Goal: Understand process/instructions

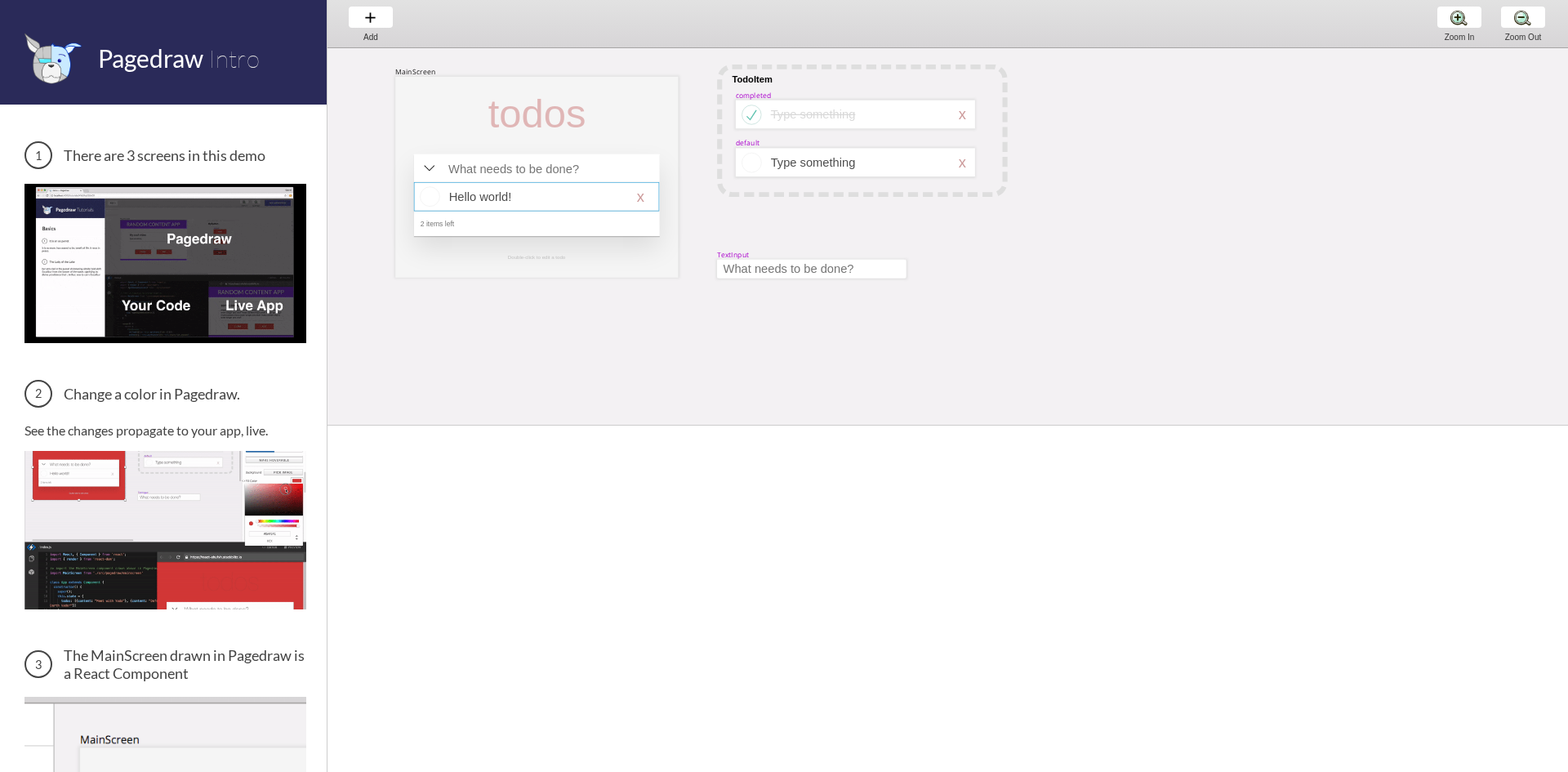
click at [628, 187] on div at bounding box center [536, 196] width 245 height 28
select select "16"
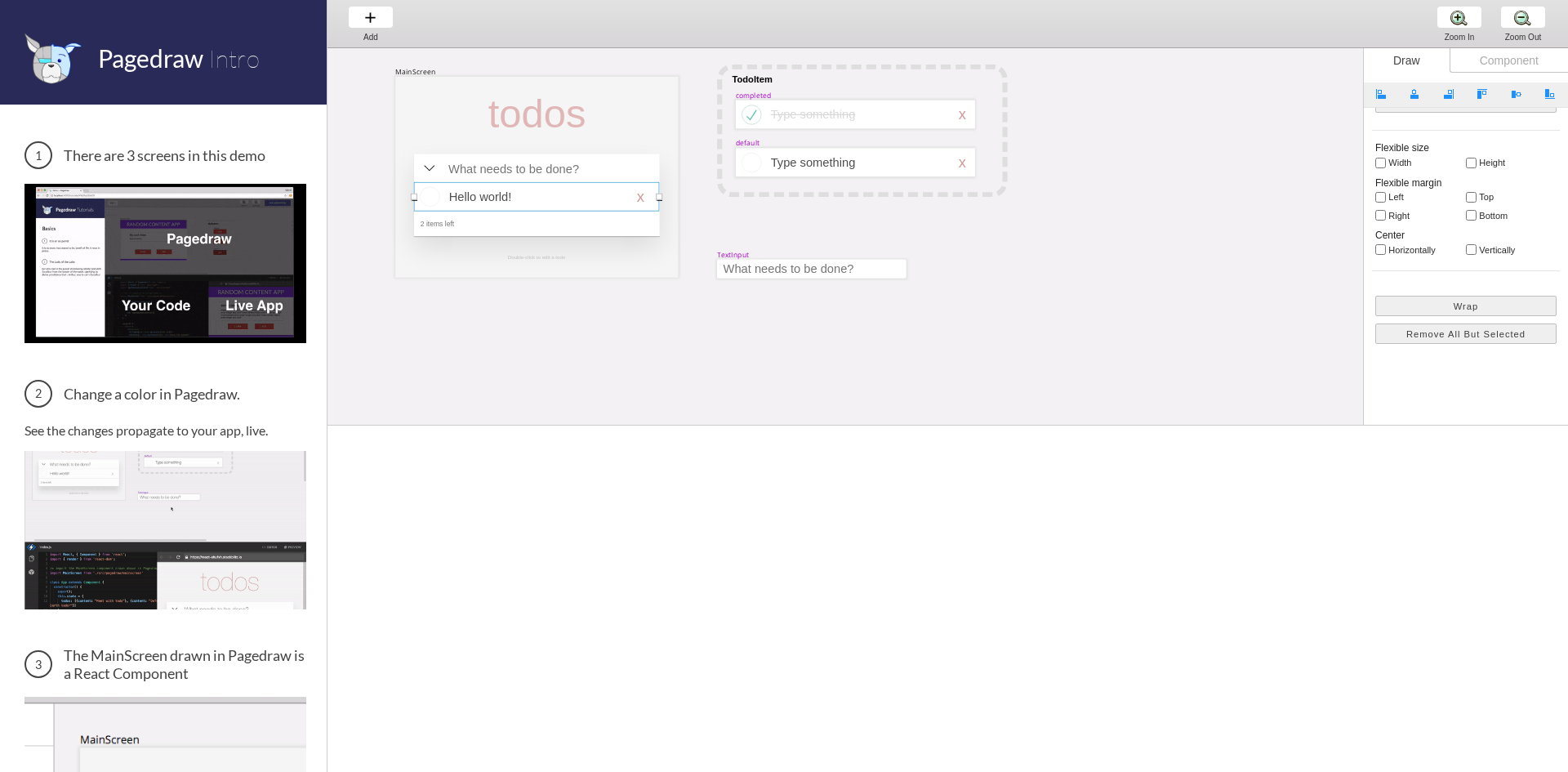
scroll to position [278, 0]
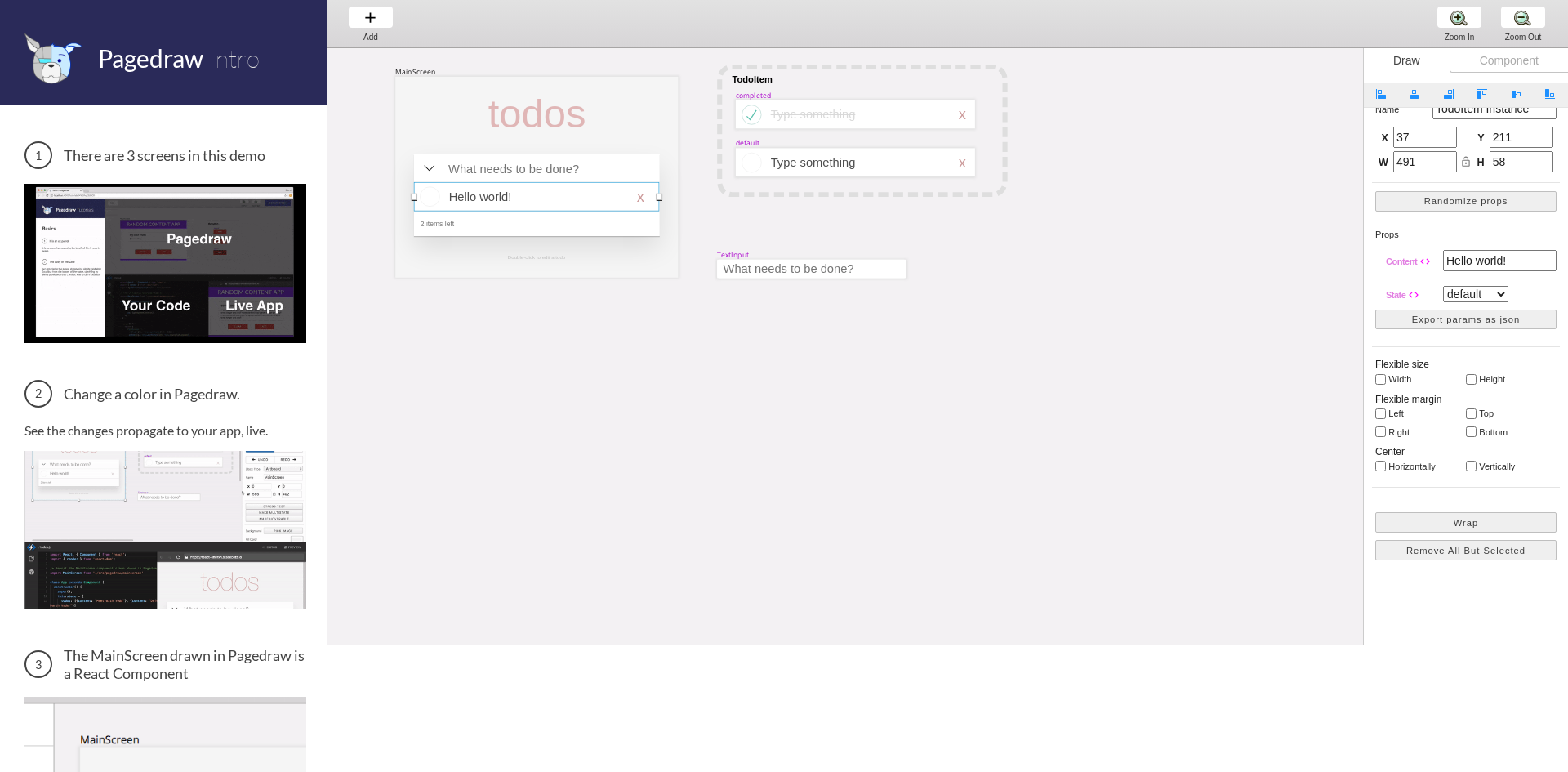
drag, startPoint x: 1229, startPoint y: 428, endPoint x: 857, endPoint y: 279, distance: 400.7
click at [1091, 552] on span at bounding box center [947, 644] width 1240 height 9
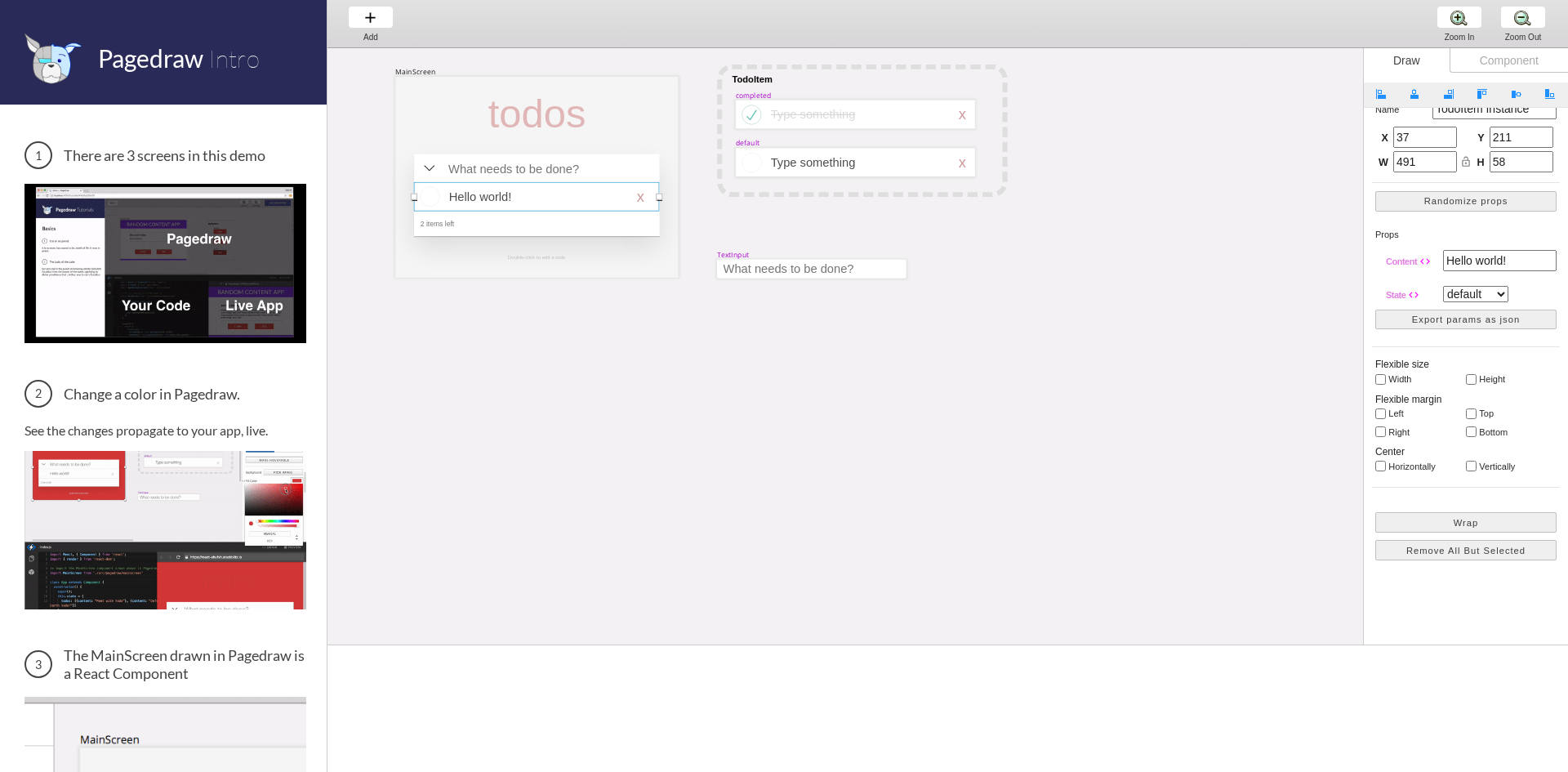
scroll to position [82, 0]
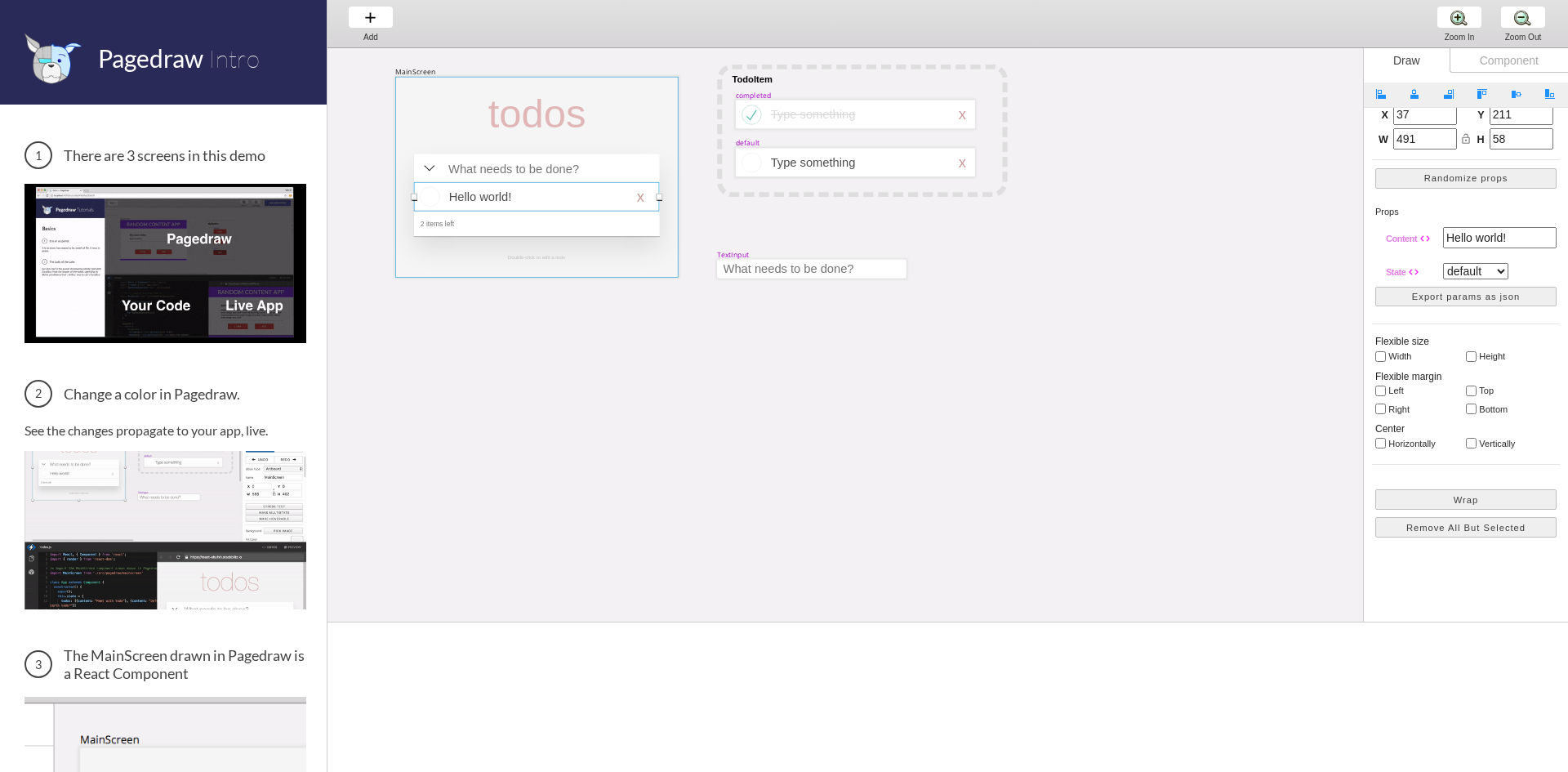
click at [470, 137] on div at bounding box center [537, 177] width 283 height 201
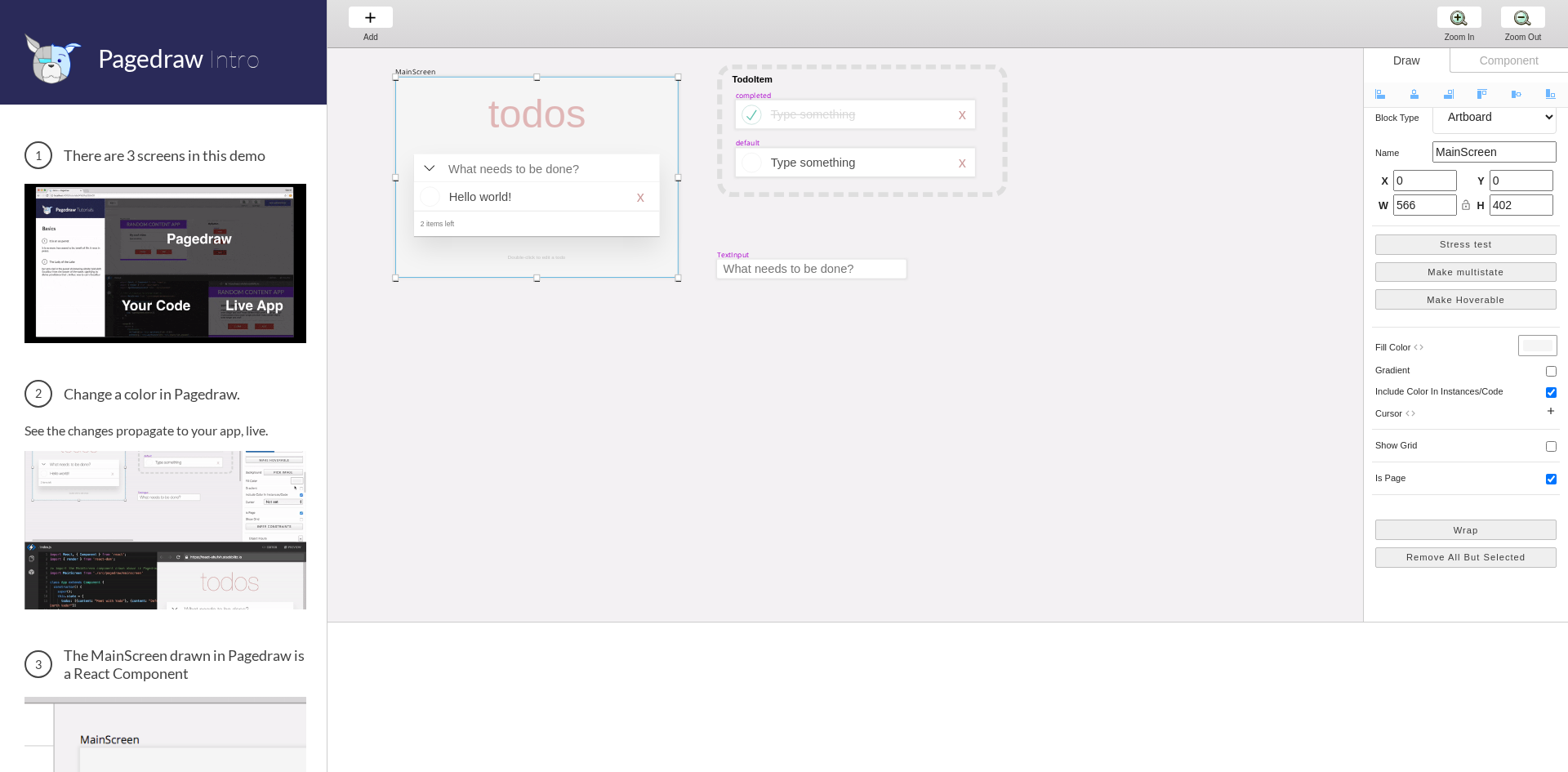
scroll to position [0, 0]
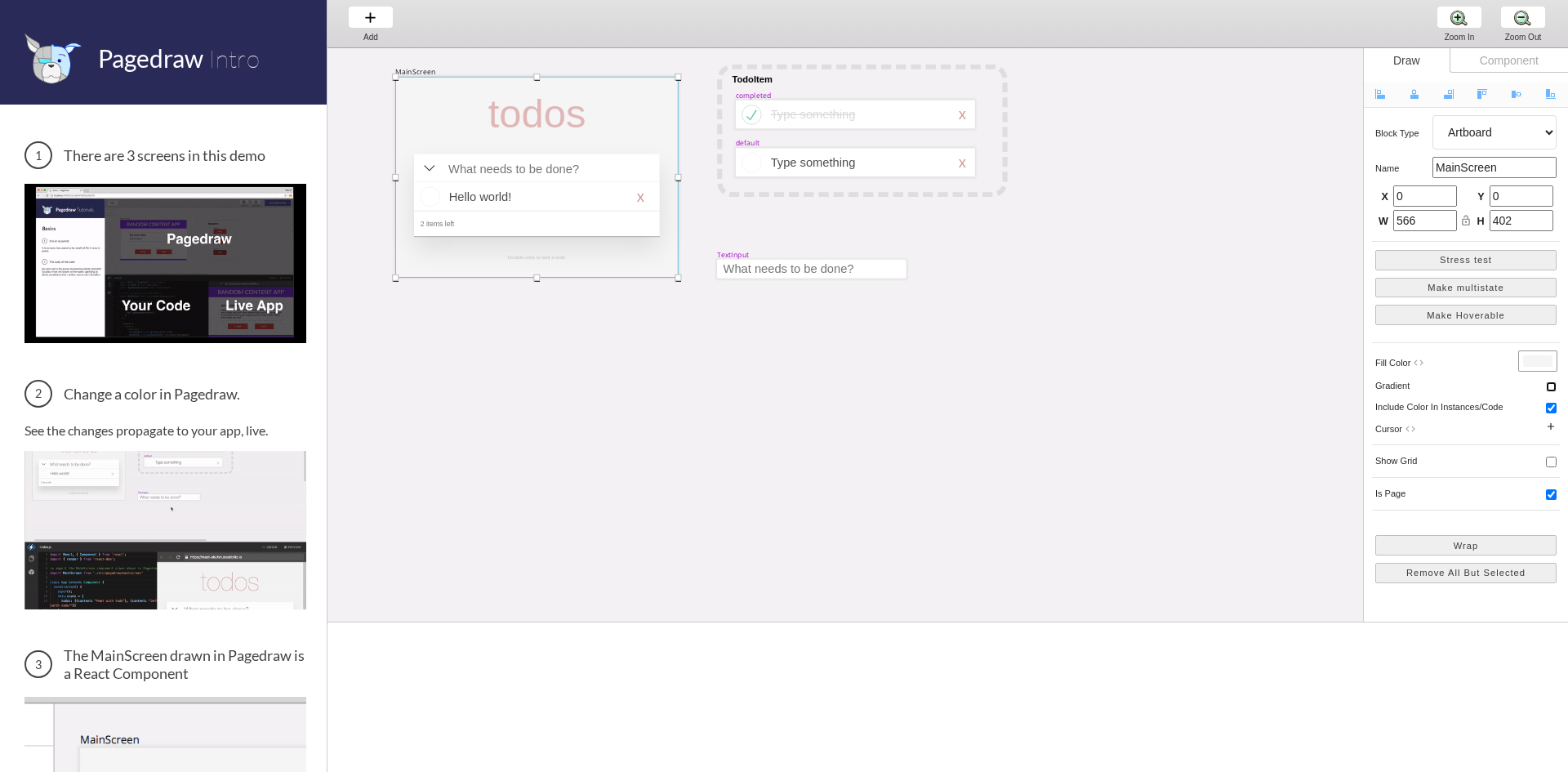
click at [1091, 388] on input "checkbox" at bounding box center [1551, 386] width 11 height 11
checkbox input "true"
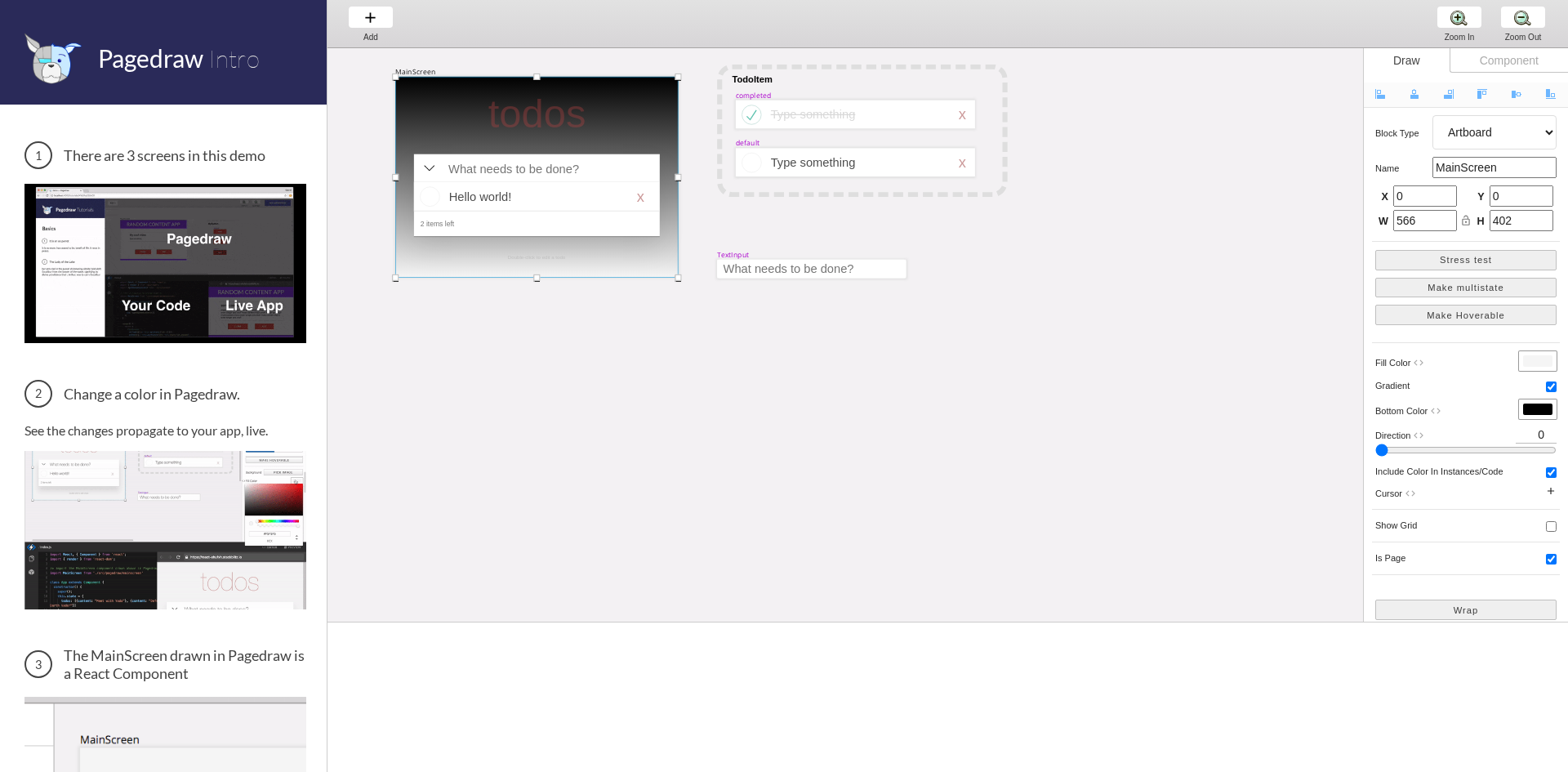
click at [1091, 407] on div at bounding box center [1538, 408] width 29 height 11
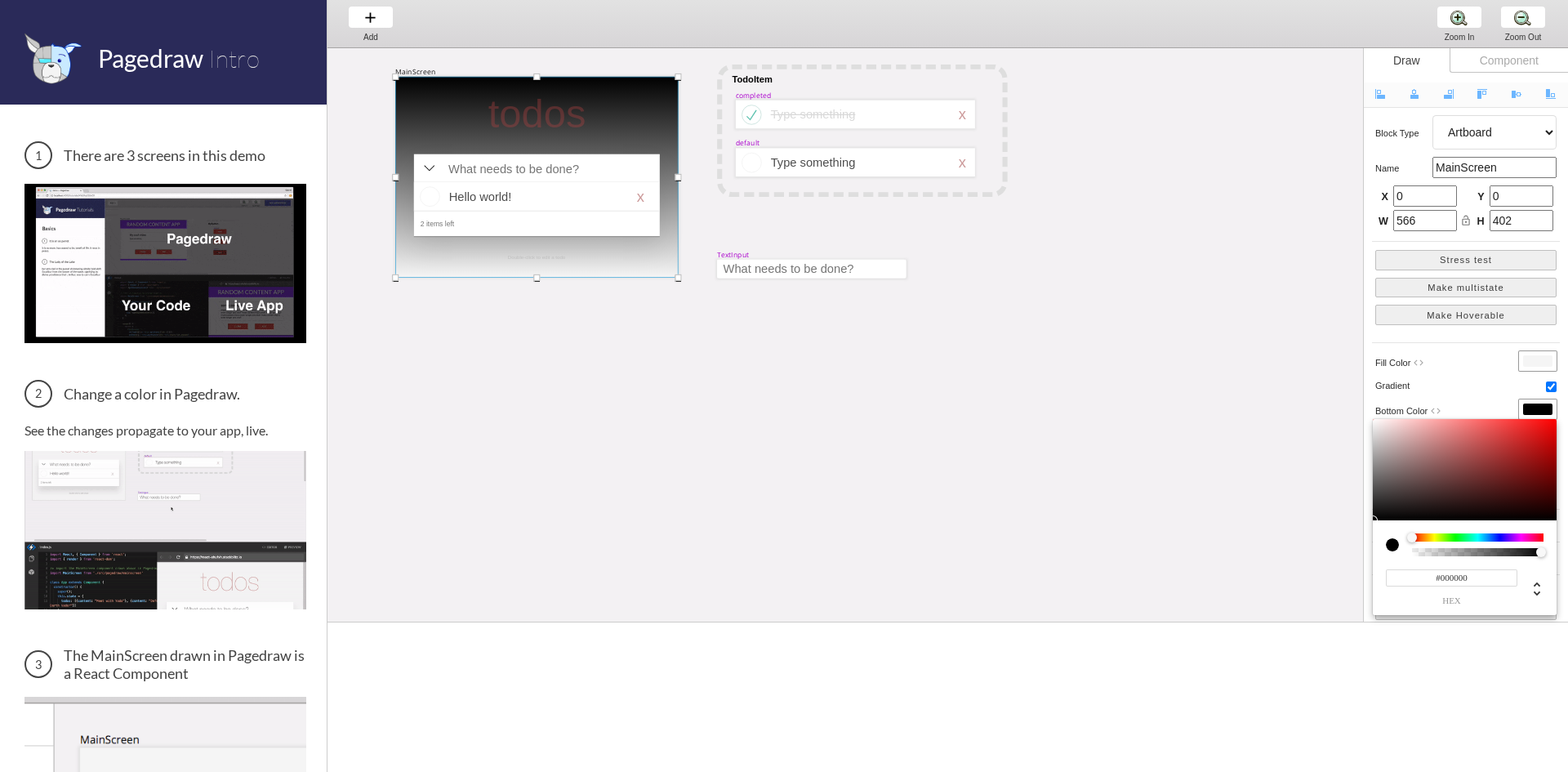
click at [1091, 407] on div at bounding box center [784, 386] width 1568 height 772
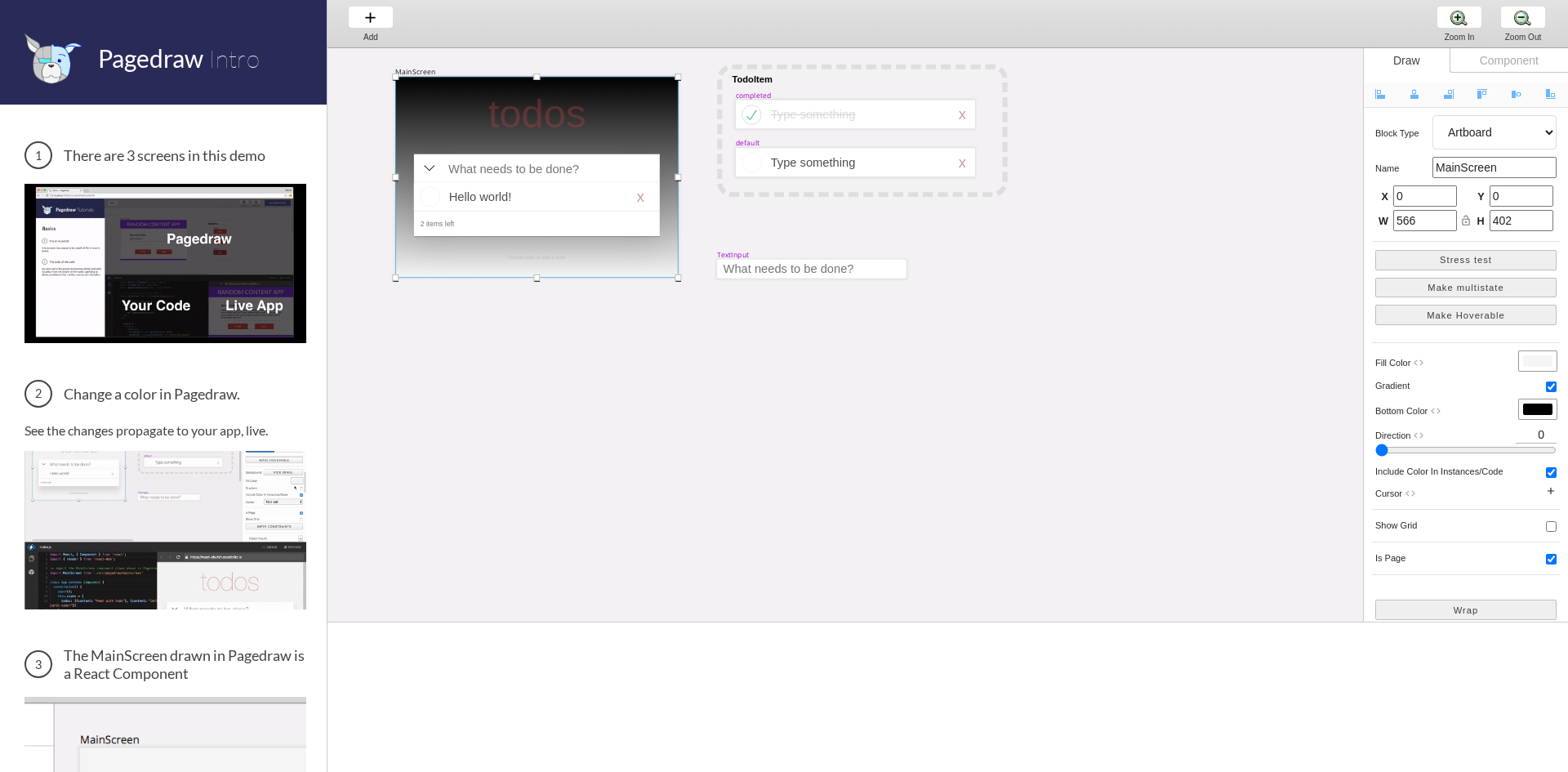
click at [1091, 407] on div at bounding box center [1538, 408] width 29 height 11
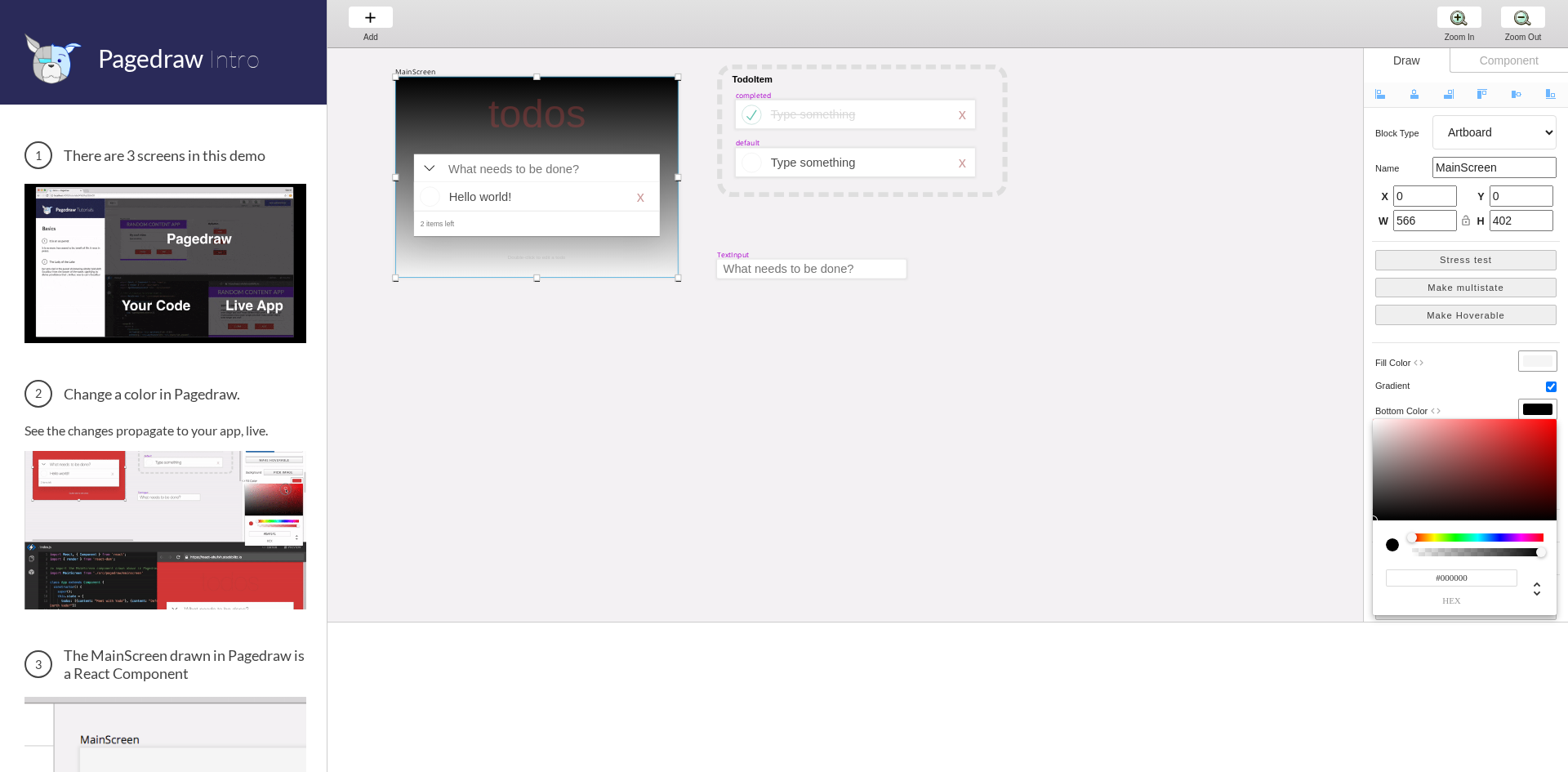
click at [1091, 407] on div at bounding box center [784, 386] width 1568 height 772
